Goal: Information Seeking & Learning: Learn about a topic

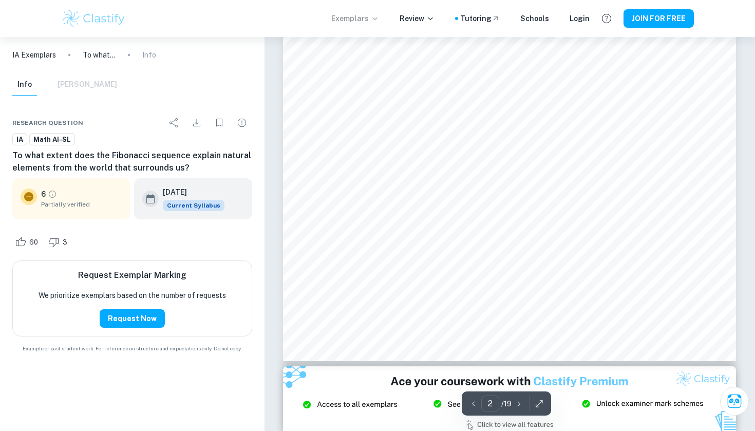
scroll to position [936, 0]
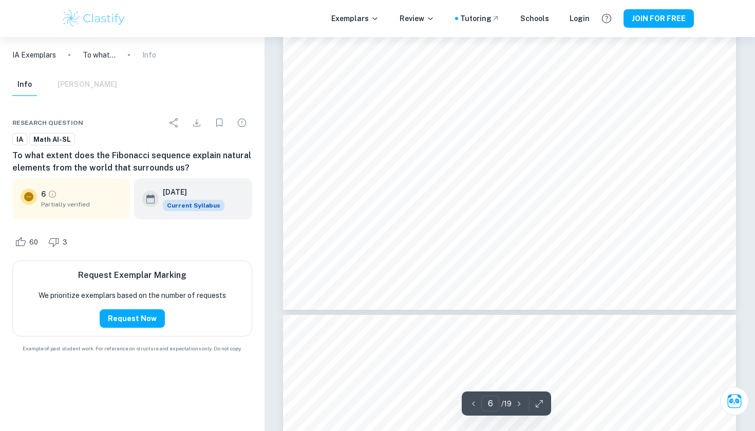
type input "7"
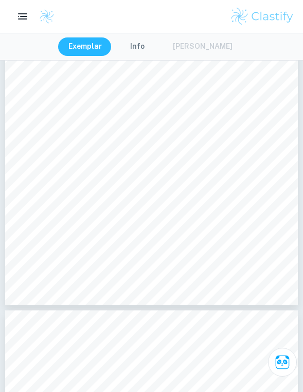
scroll to position [2319, 0]
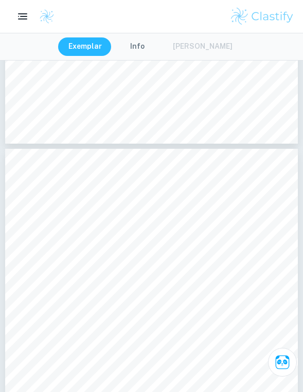
click at [141, 45] on button "Info" at bounding box center [137, 46] width 46 height 18
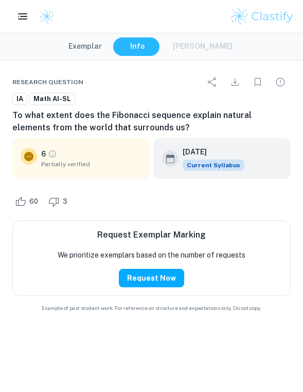
click at [212, 45] on div "Exemplar Info [PERSON_NAME]" at bounding box center [151, 46] width 186 height 18
click at [102, 53] on button "Exemplar" at bounding box center [85, 46] width 54 height 18
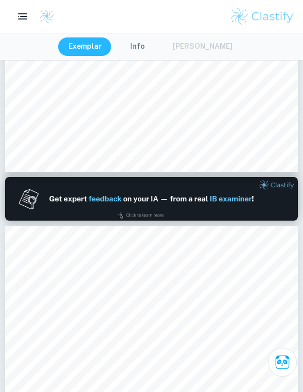
scroll to position [277, 0]
click at [139, 214] on img at bounding box center [151, 199] width 292 height 44
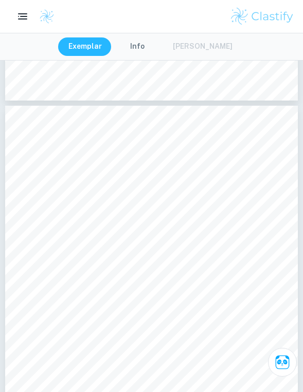
scroll to position [6679, 0]
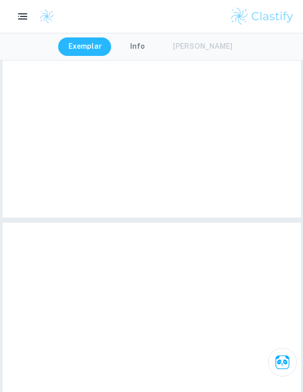
type input "4"
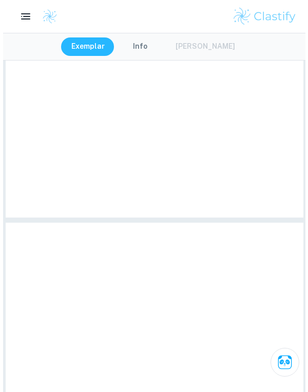
scroll to position [1441, 0]
